Goal: Feedback & Contribution: Leave review/rating

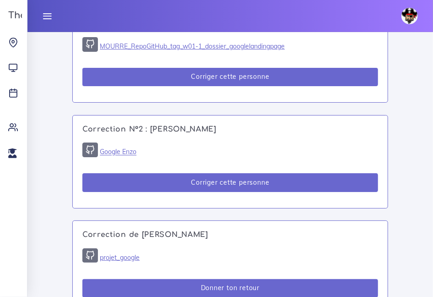
scroll to position [999, 0]
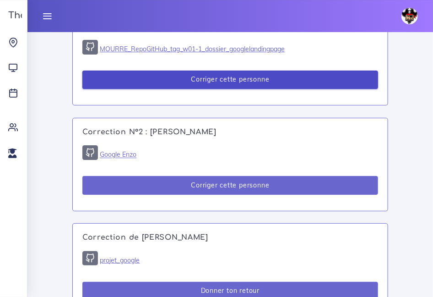
click at [235, 89] on button "Corriger cette personne" at bounding box center [230, 80] width 296 height 19
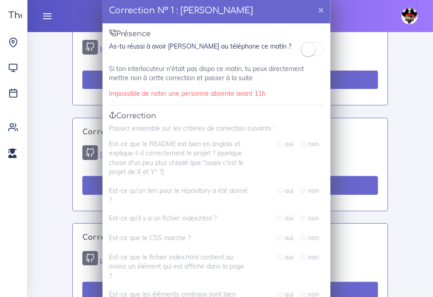
scroll to position [0, 0]
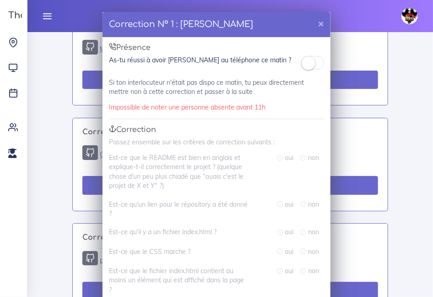
click at [305, 66] on small at bounding box center [309, 63] width 14 height 14
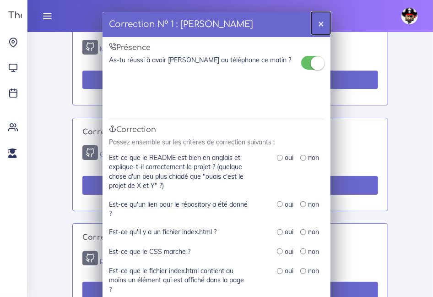
click at [319, 26] on button "×" at bounding box center [321, 23] width 19 height 22
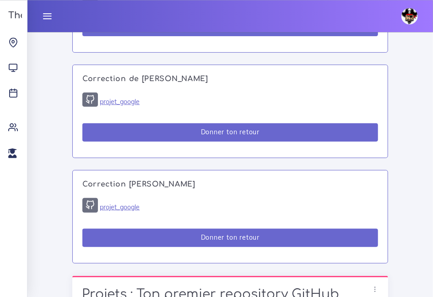
scroll to position [1159, 0]
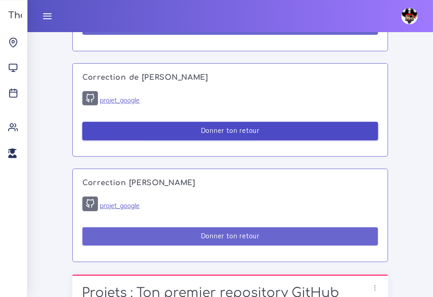
click at [165, 141] on button "Donner ton retour" at bounding box center [230, 131] width 296 height 19
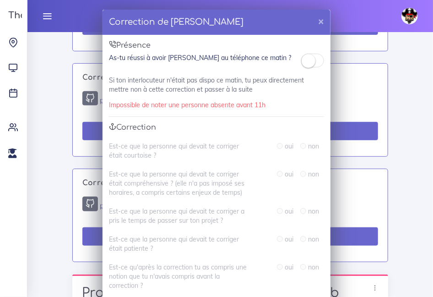
scroll to position [2, 0]
click at [320, 22] on button "×" at bounding box center [321, 21] width 19 height 22
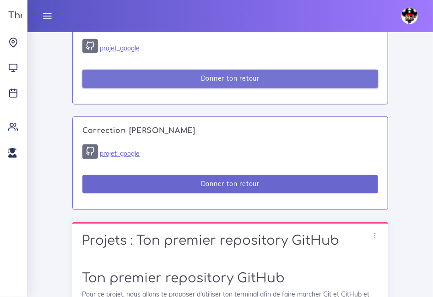
scroll to position [1212, 0]
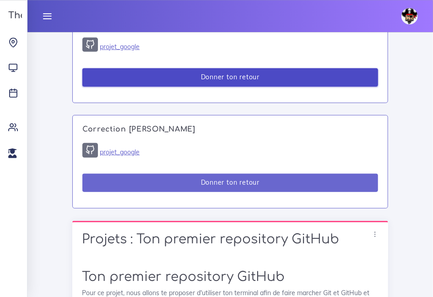
click at [180, 87] on button "Donner ton retour" at bounding box center [230, 77] width 296 height 19
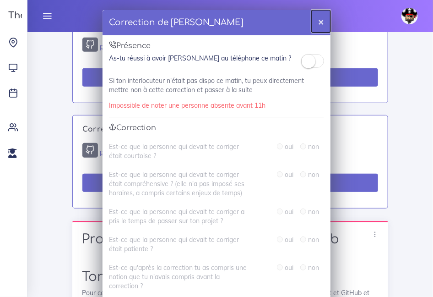
click at [319, 23] on button "×" at bounding box center [321, 21] width 19 height 22
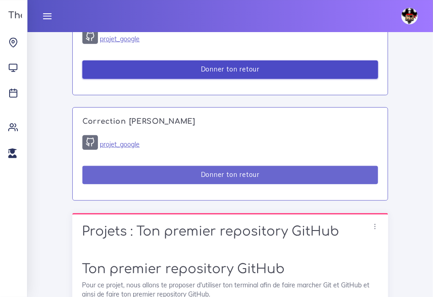
scroll to position [1220, 0]
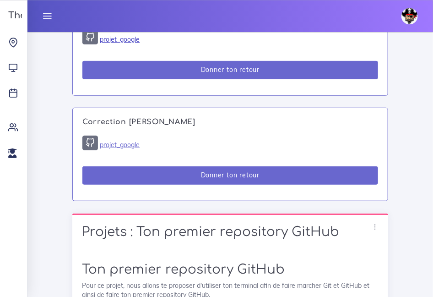
click at [116, 44] on link "projet_google" at bounding box center [120, 39] width 40 height 8
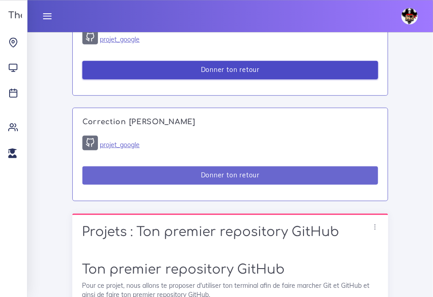
click at [218, 80] on button "Donner ton retour" at bounding box center [230, 70] width 296 height 19
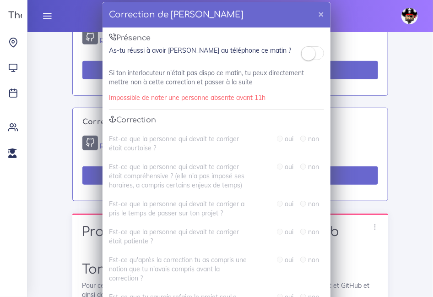
scroll to position [11, 0]
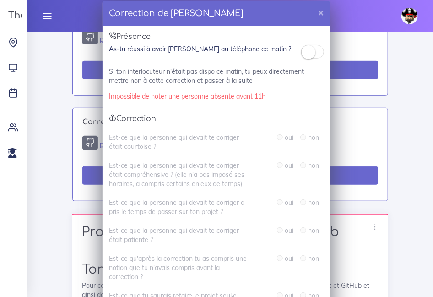
click at [305, 53] on small at bounding box center [309, 52] width 14 height 14
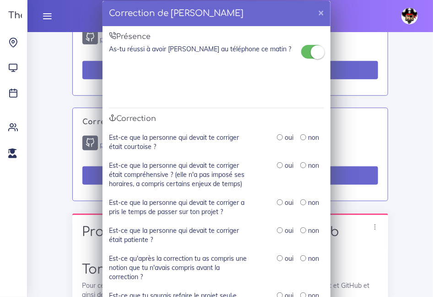
click at [281, 138] on input "radio" at bounding box center [280, 137] width 6 height 6
radio input "true"
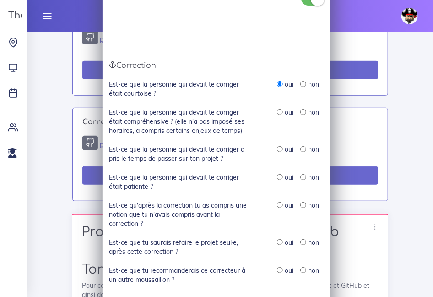
scroll to position [67, 0]
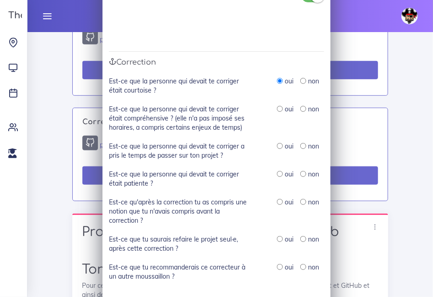
click at [280, 109] on input "radio" at bounding box center [280, 109] width 6 height 6
radio input "true"
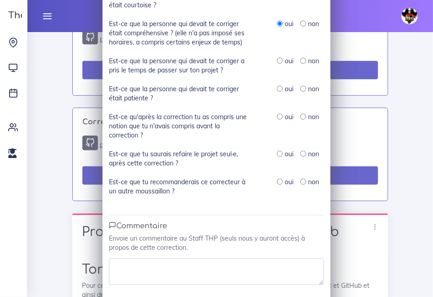
scroll to position [152, 0]
click at [281, 63] on input "radio" at bounding box center [280, 61] width 6 height 6
radio input "true"
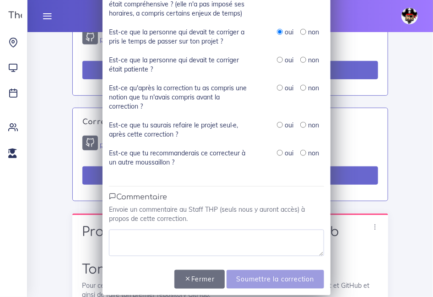
scroll to position [187, 0]
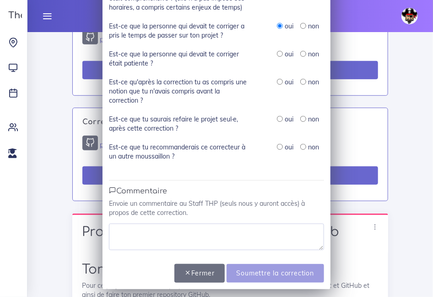
click at [279, 55] on input "radio" at bounding box center [280, 54] width 6 height 6
radio input "true"
click at [279, 82] on input "radio" at bounding box center [280, 82] width 6 height 6
radio input "true"
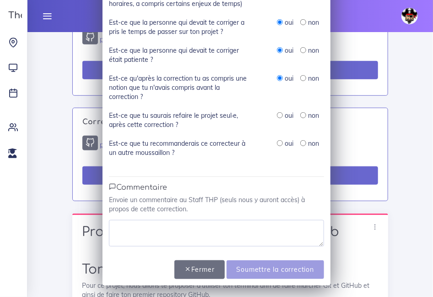
click at [279, 113] on input "radio" at bounding box center [280, 115] width 6 height 6
radio input "true"
click at [279, 141] on input "radio" at bounding box center [280, 143] width 6 height 6
radio input "true"
click at [136, 231] on textarea at bounding box center [216, 233] width 215 height 27
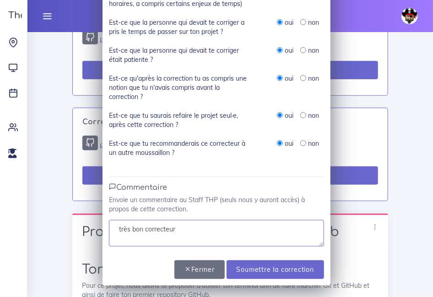
click at [178, 229] on textarea "très bon correcteur" at bounding box center [216, 233] width 215 height 27
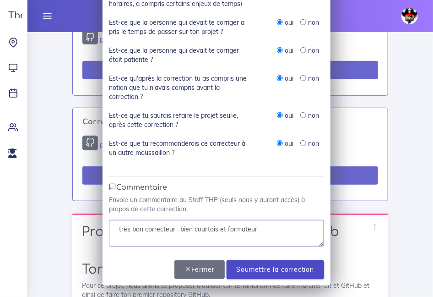
type textarea "très bon correcteur . bien courtois et formateur"
click at [259, 276] on input "Soumettre la correction" at bounding box center [276, 269] width 98 height 19
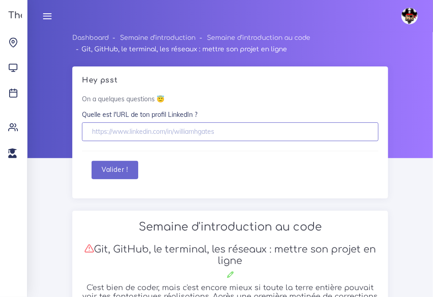
click at [180, 137] on input "text" at bounding box center [230, 131] width 297 height 19
click at [105, 132] on input "text" at bounding box center [230, 131] width 297 height 19
paste input "https://github.com/kabamamadyarafan-collab/projet_google.git"
type input "h"
click at [181, 135] on input "text" at bounding box center [230, 131] width 297 height 19
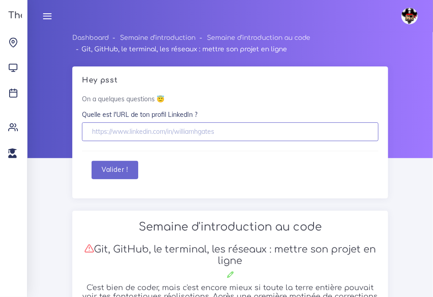
paste input "www.linkedin.com/in/mamady-kaba-ba247398"
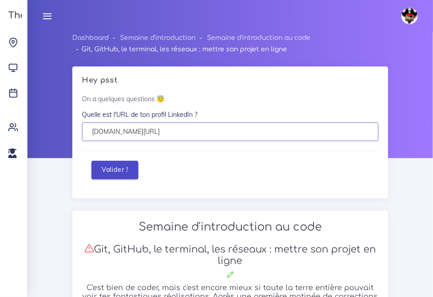
type input "www.linkedin.com/in/mamady-kaba-ba247398"
click at [109, 171] on button "Valider !" at bounding box center [115, 170] width 47 height 19
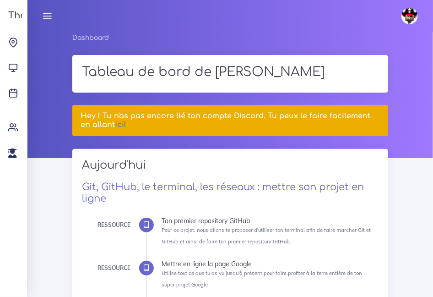
click at [390, 135] on div "Hey ! Tu n'as pas encore lié ton compte Discord. Tu peux le faire facilement en…" at bounding box center [230, 124] width 330 height 38
click at [46, 15] on icon at bounding box center [47, 16] width 10 height 10
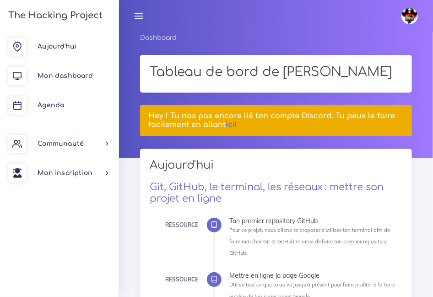
click at [140, 15] on icon at bounding box center [139, 16] width 10 height 10
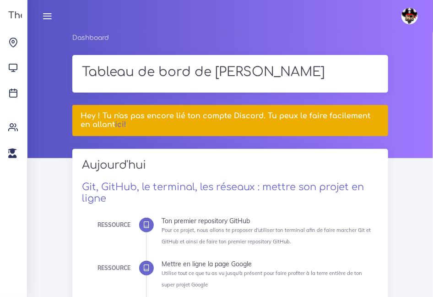
click at [105, 121] on h5 "Hey ! Tu n'as pas encore lié ton compte Discord. Tu peux le faire facilement en…" at bounding box center [230, 120] width 299 height 17
click at [115, 125] on link "ici!" at bounding box center [120, 124] width 11 height 8
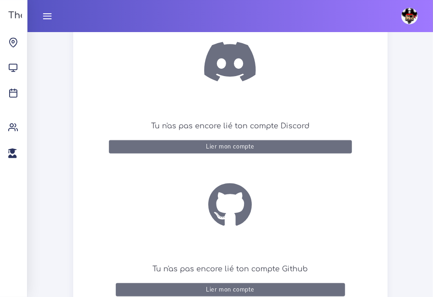
scroll to position [217, 0]
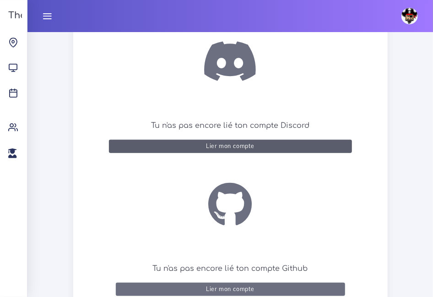
click at [218, 151] on button "Lier mon compte" at bounding box center [230, 146] width 243 height 13
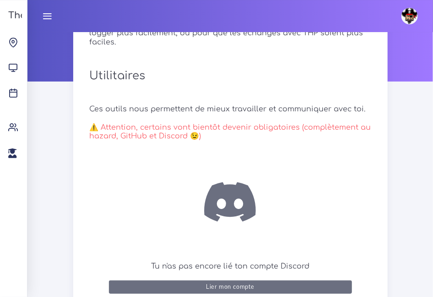
scroll to position [48, 0]
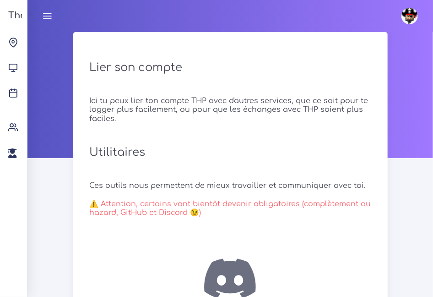
click at [401, 52] on div at bounding box center [230, 95] width 406 height 126
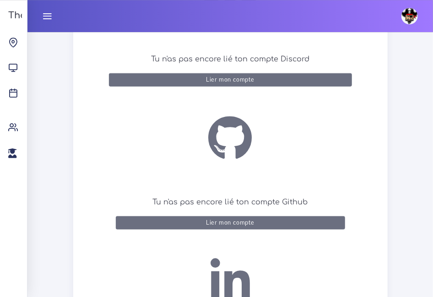
scroll to position [304, 0]
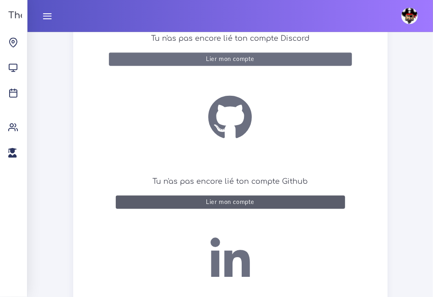
click at [230, 205] on div "Lier mon compte" at bounding box center [230, 202] width 49 height 7
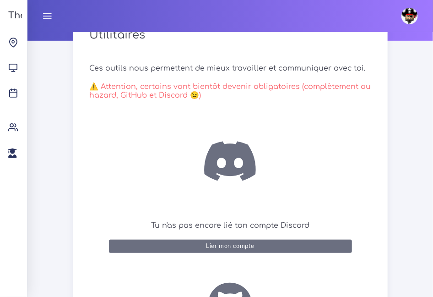
scroll to position [0, 0]
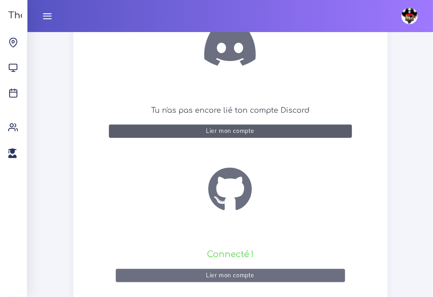
scroll to position [231, 0]
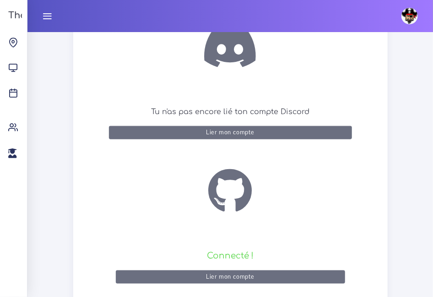
click at [16, 16] on h3 "The Hacking Project" at bounding box center [53, 16] width 97 height 10
click at [49, 21] on link at bounding box center [47, 16] width 23 height 32
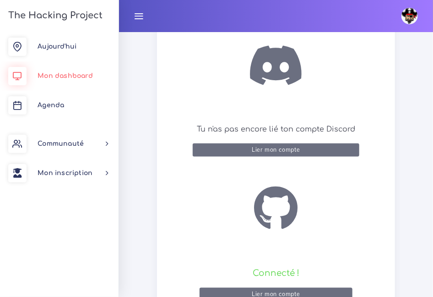
click at [58, 71] on link "Mon dashboard" at bounding box center [59, 75] width 119 height 29
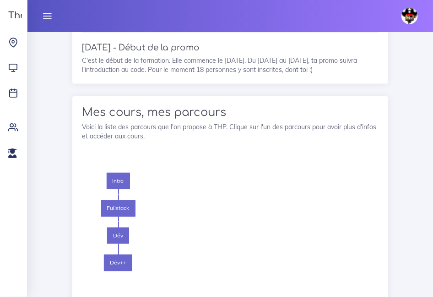
scroll to position [1427, 0]
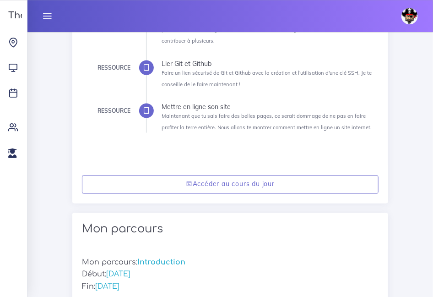
scroll to position [374, 0]
click at [42, 16] on icon at bounding box center [47, 16] width 10 height 10
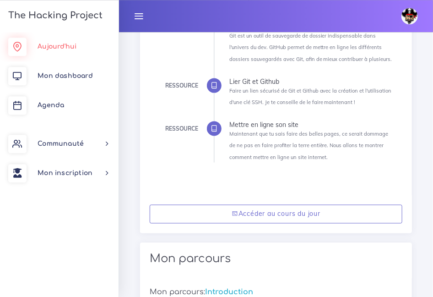
click at [41, 51] on link "Aujourd'hui" at bounding box center [59, 46] width 119 height 29
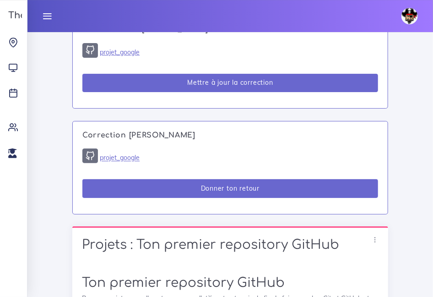
scroll to position [1070, 0]
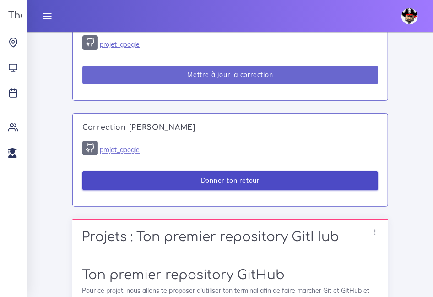
click at [232, 190] on button "Donner ton retour" at bounding box center [230, 180] width 296 height 19
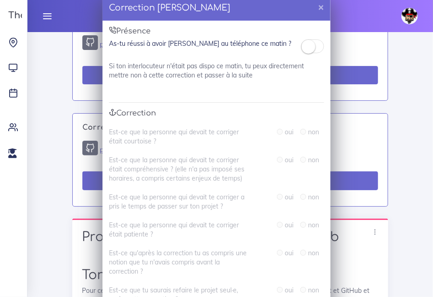
scroll to position [16, 0]
click at [311, 51] on small at bounding box center [309, 47] width 14 height 14
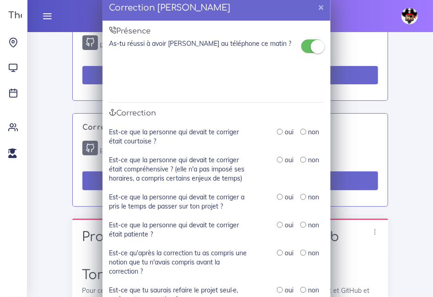
click at [281, 134] on input "radio" at bounding box center [280, 132] width 6 height 6
radio input "true"
click at [282, 161] on input "radio" at bounding box center [280, 160] width 6 height 6
radio input "true"
click at [279, 198] on input "radio" at bounding box center [280, 197] width 6 height 6
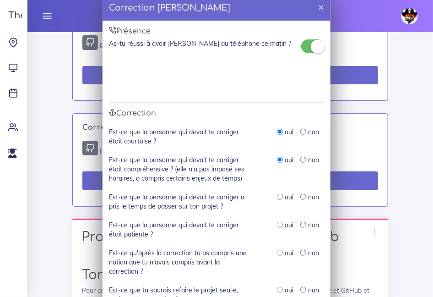
radio input "true"
click at [281, 224] on input "radio" at bounding box center [280, 225] width 6 height 6
radio input "true"
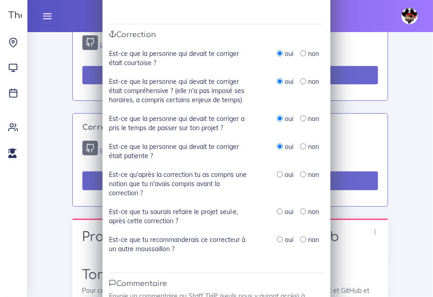
scroll to position [97, 0]
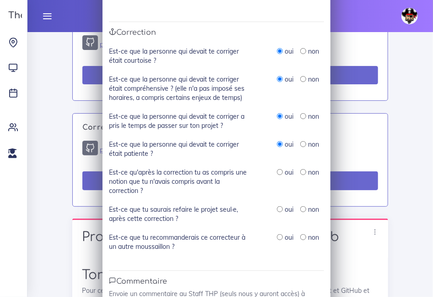
click at [279, 176] on div "oui" at bounding box center [285, 172] width 16 height 9
click at [278, 172] on input "radio" at bounding box center [280, 172] width 6 height 6
radio input "true"
click at [279, 210] on input "radio" at bounding box center [280, 209] width 6 height 6
radio input "true"
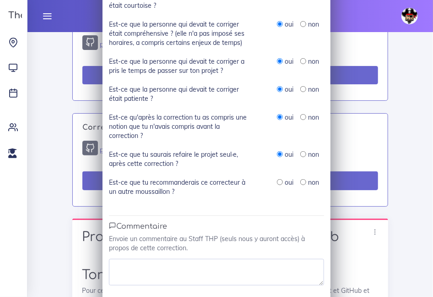
scroll to position [153, 0]
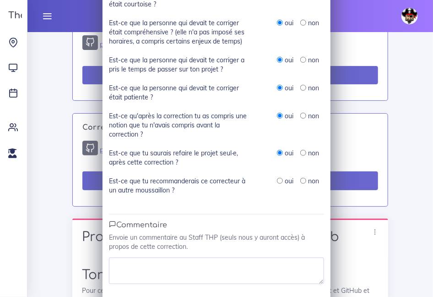
click at [279, 180] on input "radio" at bounding box center [280, 181] width 6 height 6
radio input "true"
click at [203, 266] on textarea at bounding box center [216, 270] width 215 height 27
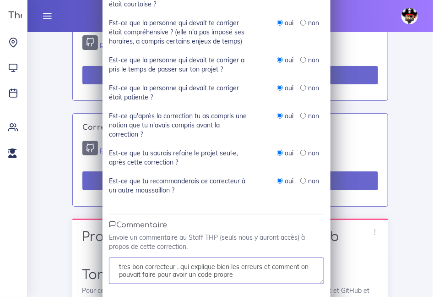
scroll to position [194, 0]
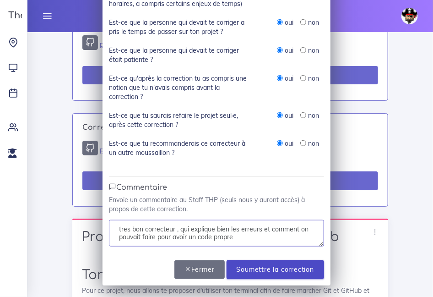
type textarea "tres bon correcteur , qui explique bien les erreurs et comment on pouvait faire…"
click at [271, 271] on input "Soumettre la correction" at bounding box center [276, 269] width 98 height 19
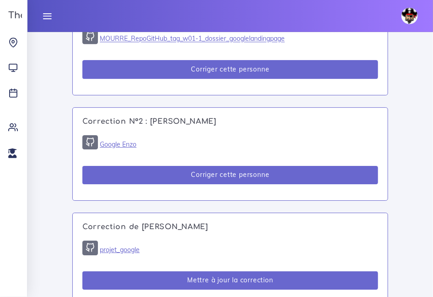
scroll to position [867, 0]
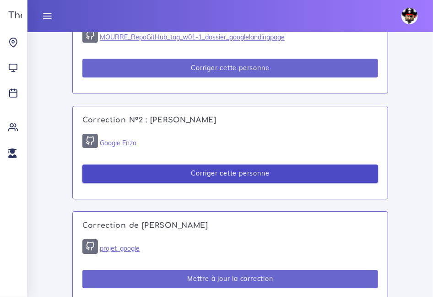
click at [182, 183] on button "Corriger cette personne" at bounding box center [230, 173] width 296 height 19
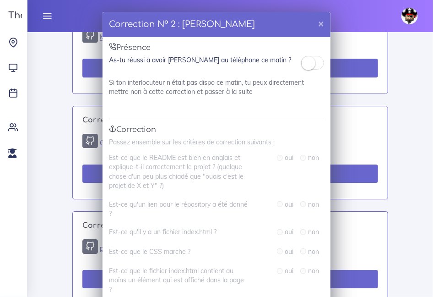
click at [309, 63] on small at bounding box center [309, 63] width 14 height 14
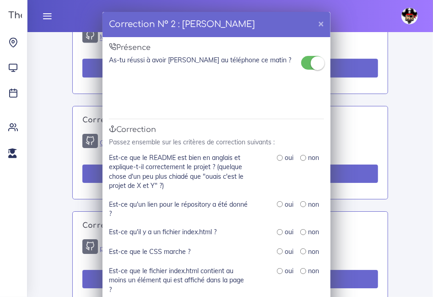
click at [302, 158] on input "radio" at bounding box center [303, 158] width 6 height 6
radio input "true"
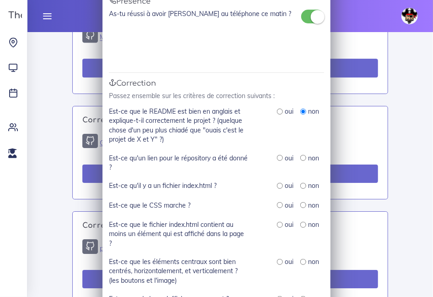
scroll to position [46, 0]
click at [278, 161] on input "radio" at bounding box center [280, 158] width 6 height 6
radio input "true"
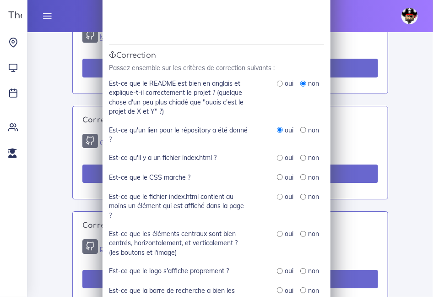
scroll to position [75, 0]
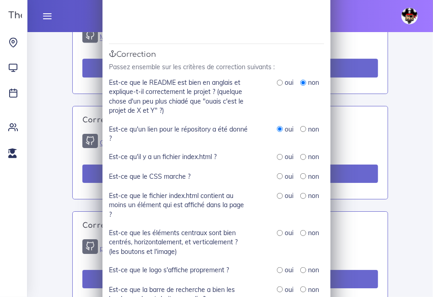
click at [281, 160] on input "radio" at bounding box center [280, 157] width 6 height 6
radio input "true"
click at [279, 179] on input "radio" at bounding box center [280, 176] width 6 height 6
radio input "true"
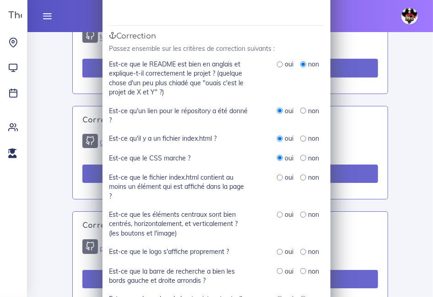
scroll to position [93, 0]
click at [280, 178] on input "radio" at bounding box center [280, 178] width 6 height 6
radio input "true"
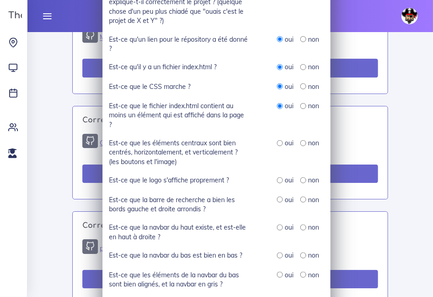
scroll to position [167, 0]
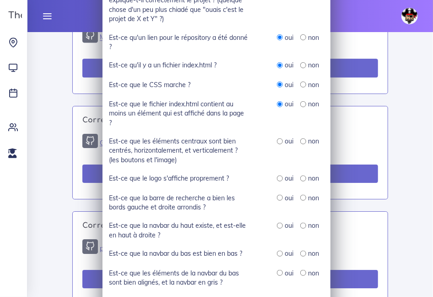
click at [279, 144] on input "radio" at bounding box center [280, 141] width 6 height 6
radio input "true"
click at [278, 180] on input "radio" at bounding box center [280, 178] width 6 height 6
radio input "true"
click at [282, 201] on input "radio" at bounding box center [280, 198] width 6 height 6
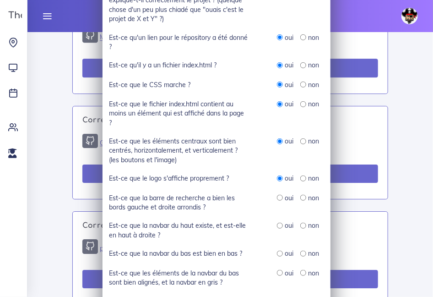
radio input "true"
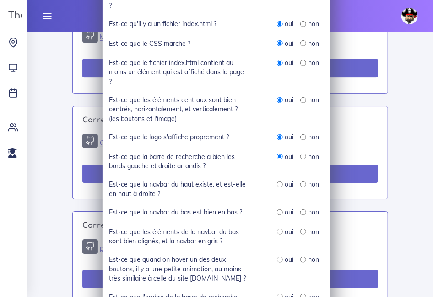
scroll to position [210, 0]
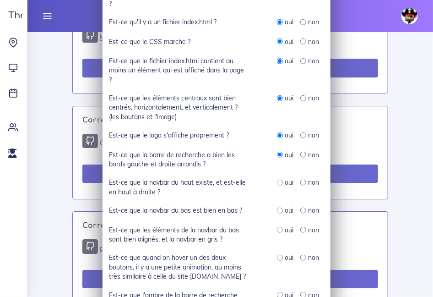
click at [277, 185] on input "radio" at bounding box center [280, 183] width 6 height 6
radio input "true"
click at [280, 213] on input "radio" at bounding box center [280, 210] width 6 height 6
radio input "true"
click at [307, 231] on div "non" at bounding box center [309, 229] width 19 height 9
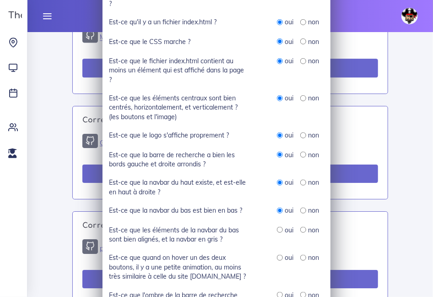
click at [302, 231] on input "radio" at bounding box center [303, 230] width 6 height 6
radio input "true"
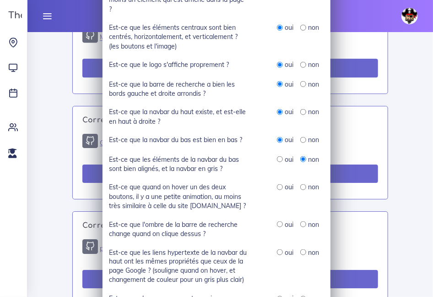
scroll to position [282, 0]
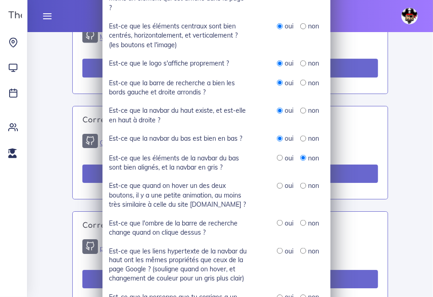
click at [301, 189] on input "radio" at bounding box center [303, 186] width 6 height 6
radio input "true"
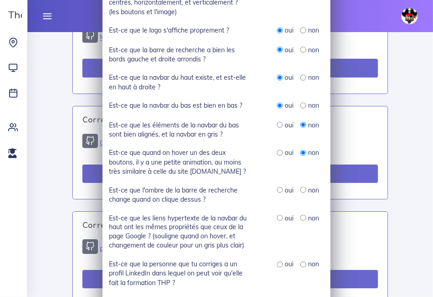
scroll to position [317, 0]
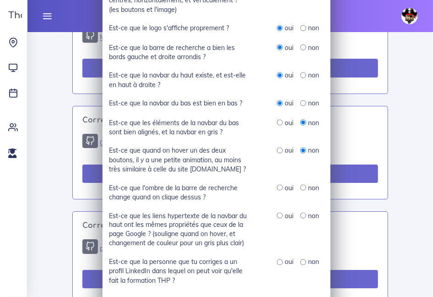
click at [303, 189] on input "radio" at bounding box center [303, 188] width 6 height 6
radio input "true"
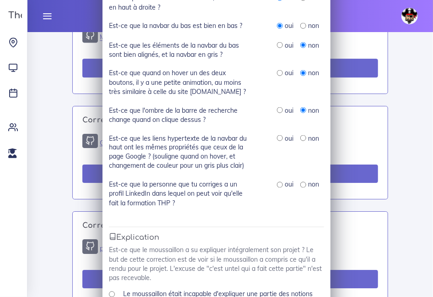
scroll to position [395, 0]
click at [303, 141] on input "radio" at bounding box center [303, 138] width 6 height 6
radio input "true"
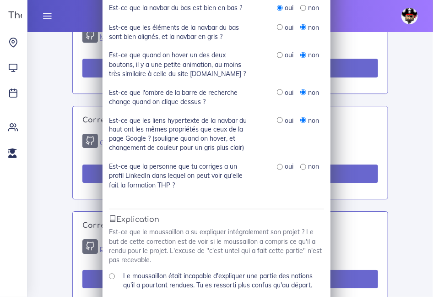
scroll to position [413, 0]
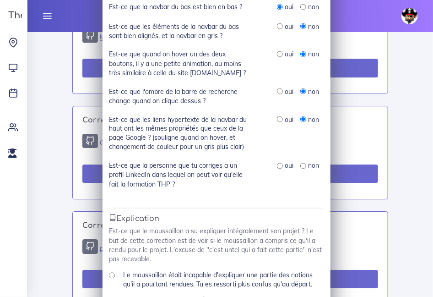
click at [280, 167] on input "radio" at bounding box center [280, 166] width 6 height 6
radio input "true"
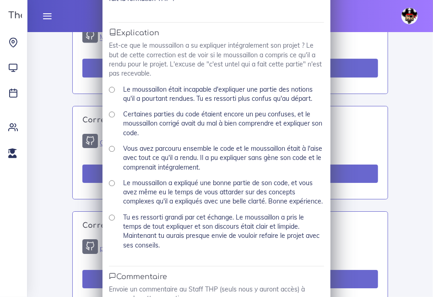
scroll to position [599, 0]
click at [111, 152] on input "Vous avez parcouru ensemble le code et le moussaillon était à l'aise avec tout …" at bounding box center [112, 149] width 6 height 6
radio input "true"
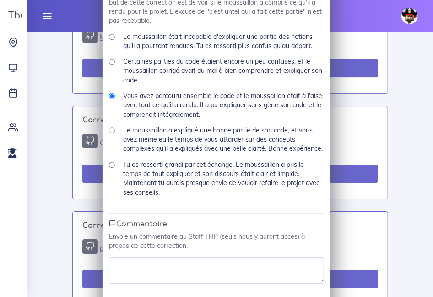
scroll to position [651, 0]
click at [109, 168] on input "Tu es ressorti grandi par cet échange. Le moussaillon a pris le temps de tout e…" at bounding box center [112, 165] width 6 height 6
radio input "true"
click at [113, 99] on input "Vous avez parcouru ensemble le code et le moussaillon était à l'aise avec tout …" at bounding box center [112, 96] width 6 height 6
radio input "true"
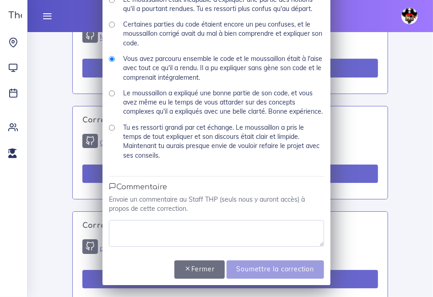
scroll to position [700, 0]
click at [156, 224] on textarea at bounding box center [216, 233] width 215 height 27
click at [157, 226] on textarea at bounding box center [216, 233] width 215 height 27
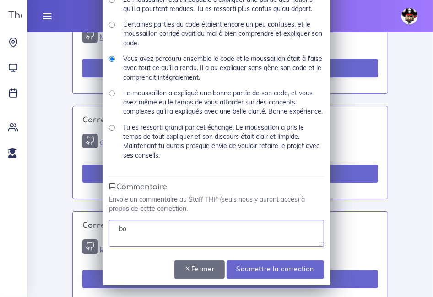
type textarea "b"
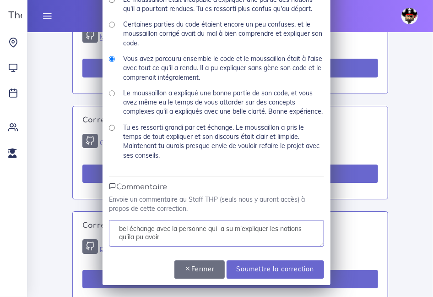
click at [129, 237] on textarea "bel échange avec la personne qui a su m'expliquer les notions qu'ila pu avoir" at bounding box center [216, 233] width 215 height 27
click at [161, 239] on textarea "bel échange avec la personne qui a su m'expliquer les notions qu'il a pu avoir" at bounding box center [216, 233] width 215 height 27
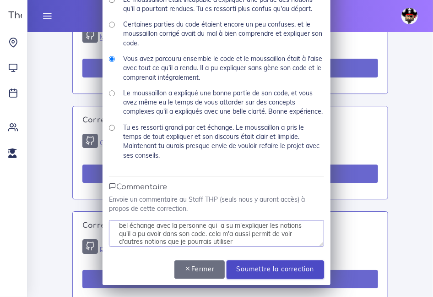
type textarea "bel échange avec la personne qui a su m'expliquer les notions qu'il a pu avoir …"
click at [278, 272] on input "Soumettre la correction" at bounding box center [276, 269] width 98 height 19
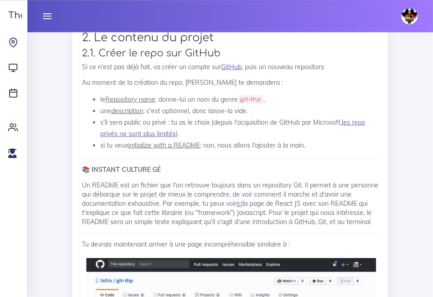
scroll to position [1428, 0]
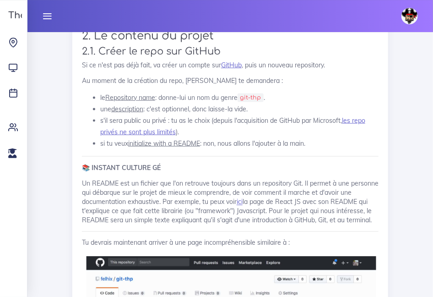
click at [169, 147] on u "initialize with a README" at bounding box center [164, 143] width 72 height 8
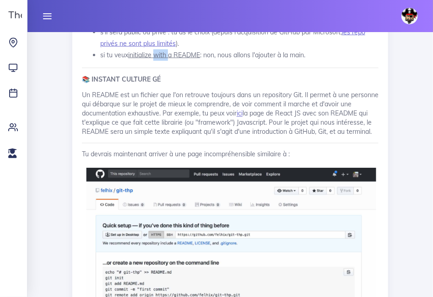
scroll to position [1524, 0]
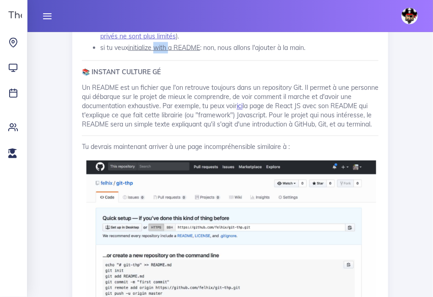
click at [243, 110] on link "ici" at bounding box center [240, 106] width 6 height 8
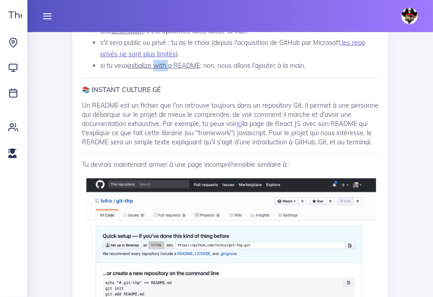
scroll to position [1507, 0]
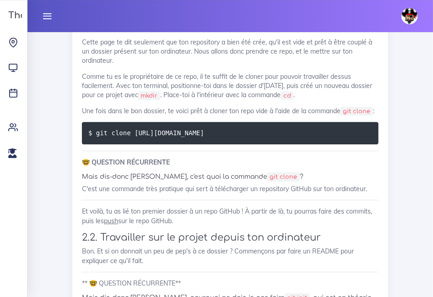
scroll to position [1890, 0]
